Goal: Navigation & Orientation: Find specific page/section

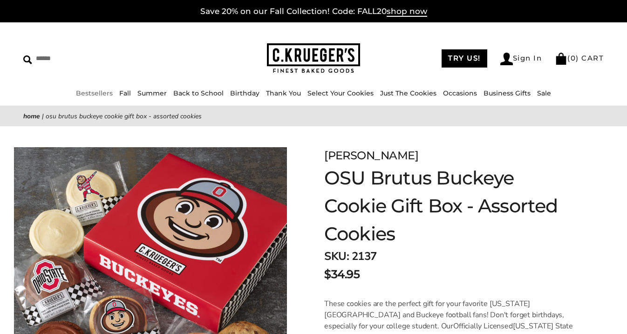
click at [80, 92] on link "Bestsellers" at bounding box center [94, 93] width 37 height 8
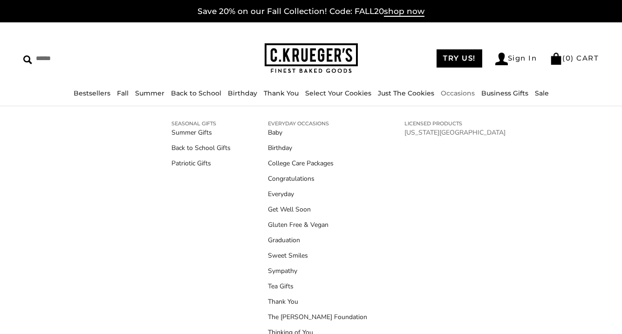
click at [422, 133] on link "[US_STATE][GEOGRAPHIC_DATA]" at bounding box center [454, 133] width 101 height 10
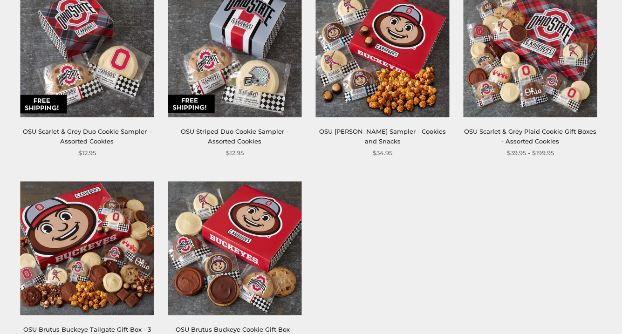
scroll to position [606, 0]
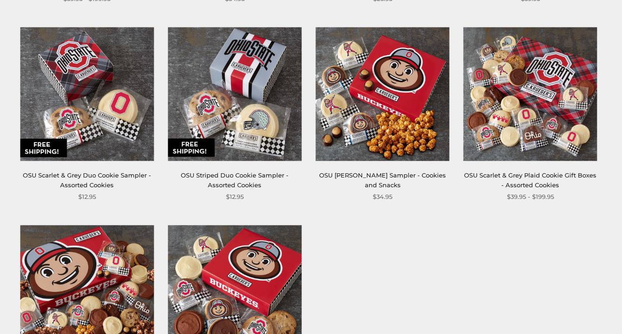
scroll to position [373, 0]
